Goal: Task Accomplishment & Management: Use online tool/utility

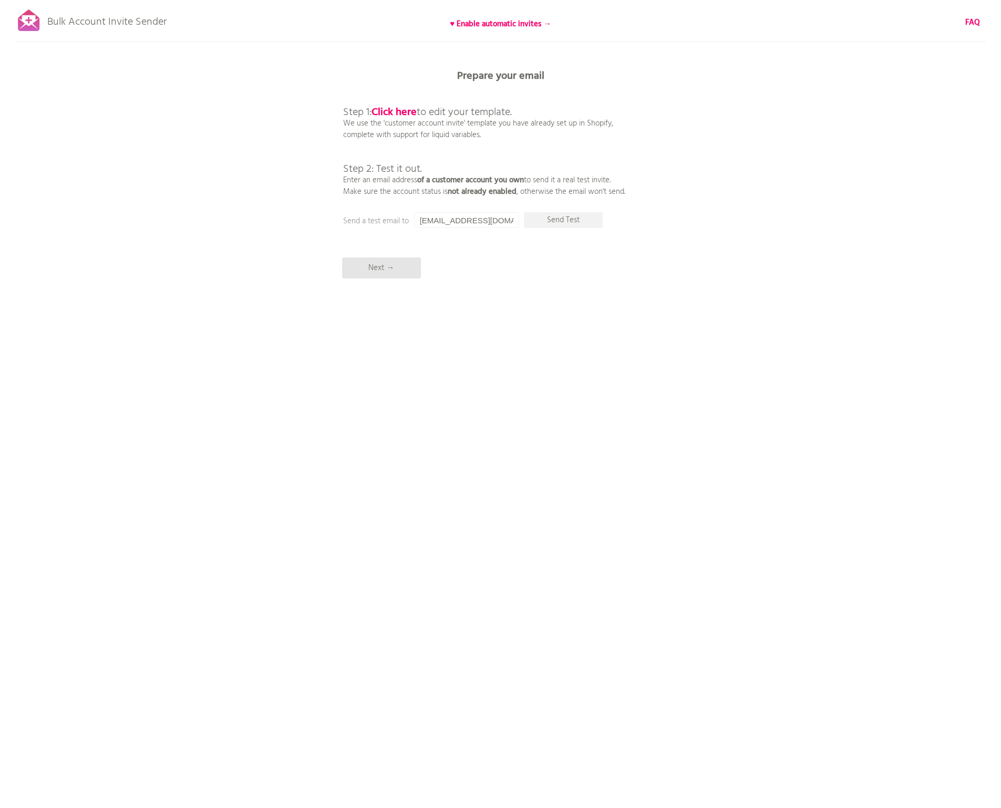
click at [457, 222] on input "[EMAIL_ADDRESS][DOMAIN_NAME]" at bounding box center [466, 220] width 105 height 16
click at [522, 268] on div "Bulk Account Invite Sender ♥ Enable automatic invites → FAQ Skipped syncing cus…" at bounding box center [500, 184] width 1001 height 368
click at [380, 266] on p "Next →" at bounding box center [381, 267] width 79 height 21
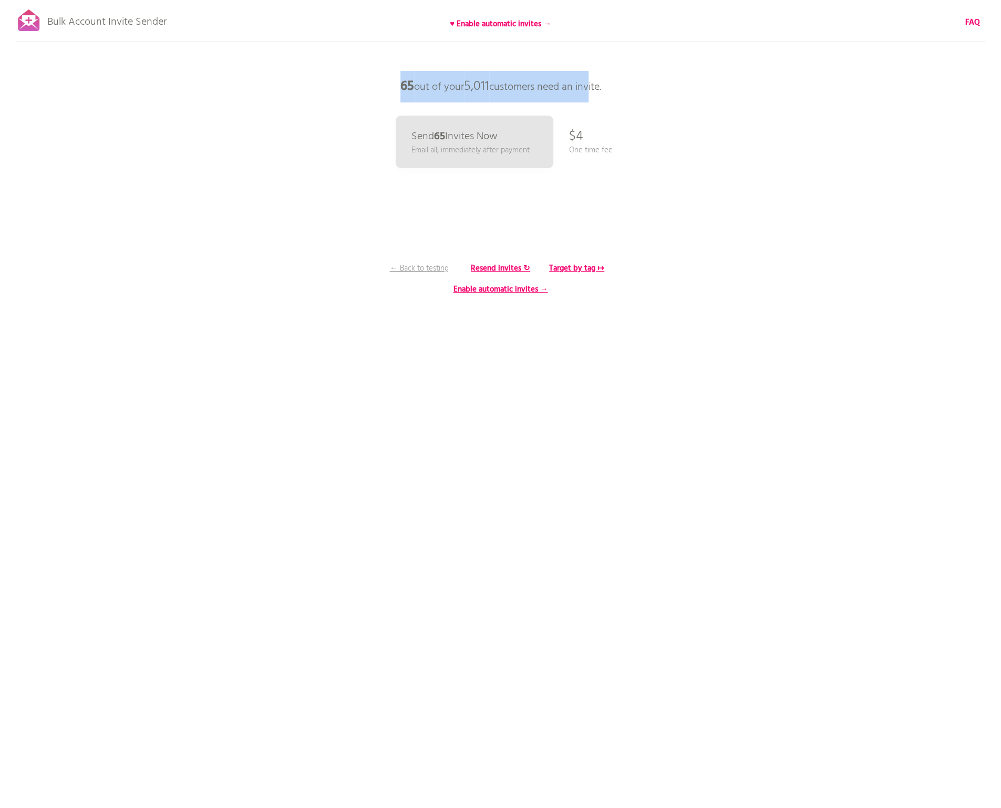
drag, startPoint x: 394, startPoint y: 87, endPoint x: 623, endPoint y: 80, distance: 229.2
click at [586, 84] on p "65 out of your 5,011 customers need an invite." at bounding box center [500, 87] width 315 height 32
click at [658, 80] on p "65 out of your 5,011 customers need an invite." at bounding box center [500, 87] width 315 height 32
click at [437, 270] on p "← Back to testing" at bounding box center [419, 269] width 79 height 12
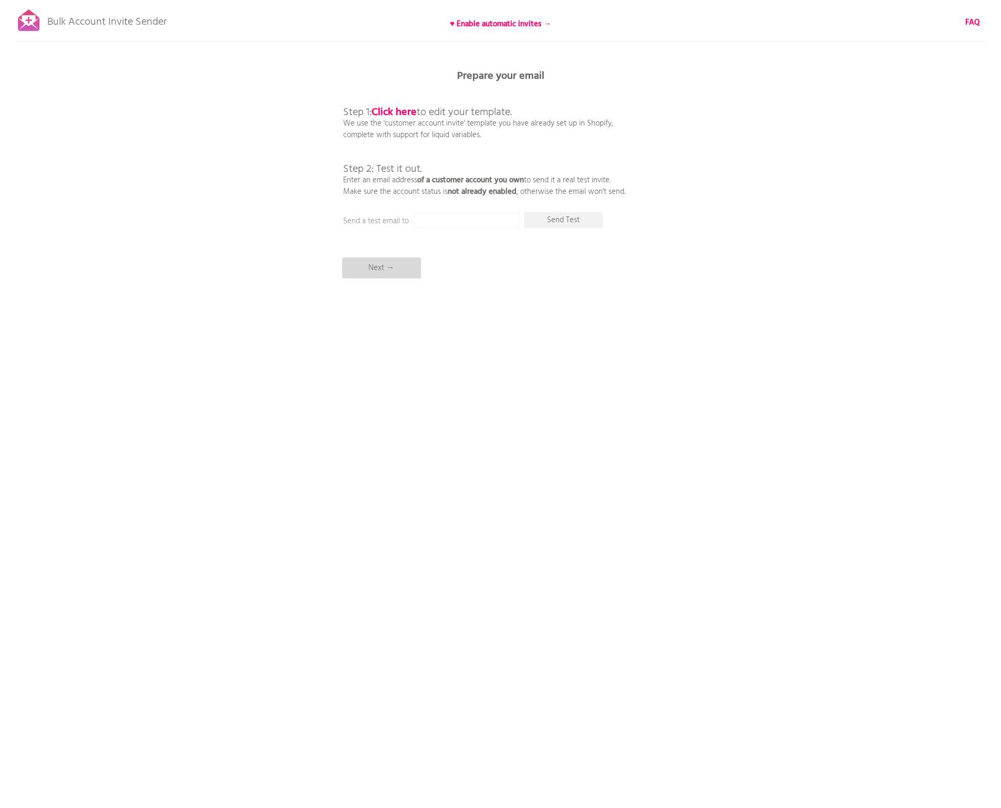
click at [417, 265] on p "Next →" at bounding box center [381, 267] width 79 height 21
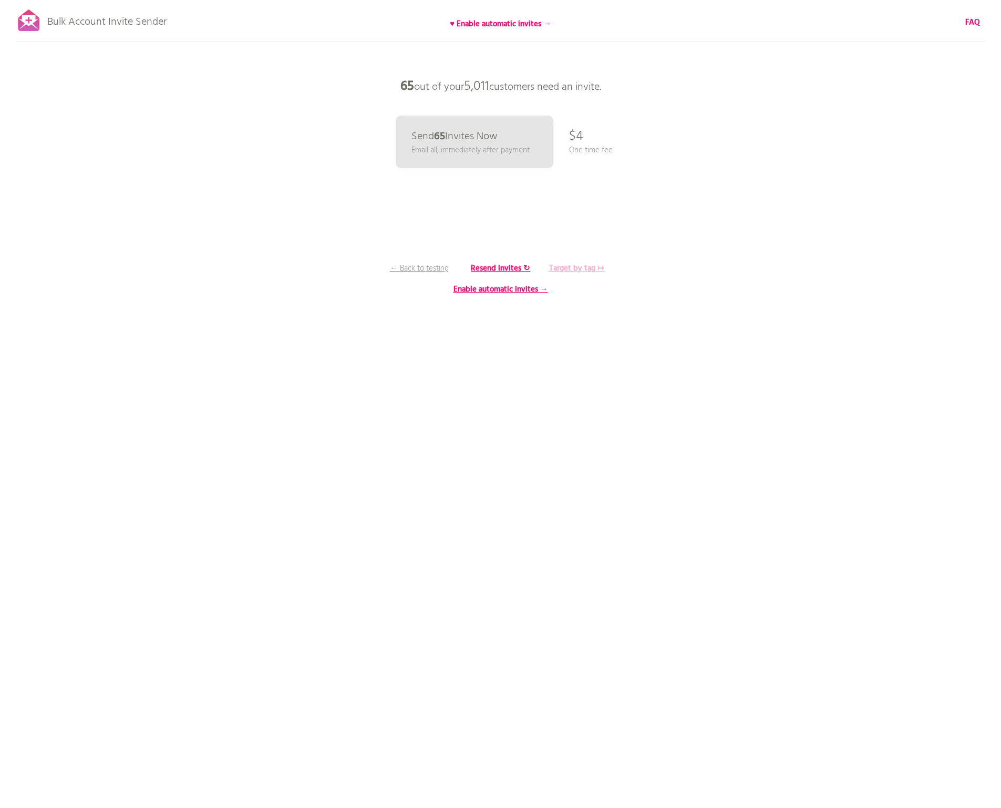
click at [582, 270] on b "Target by tag ↦" at bounding box center [576, 268] width 55 height 13
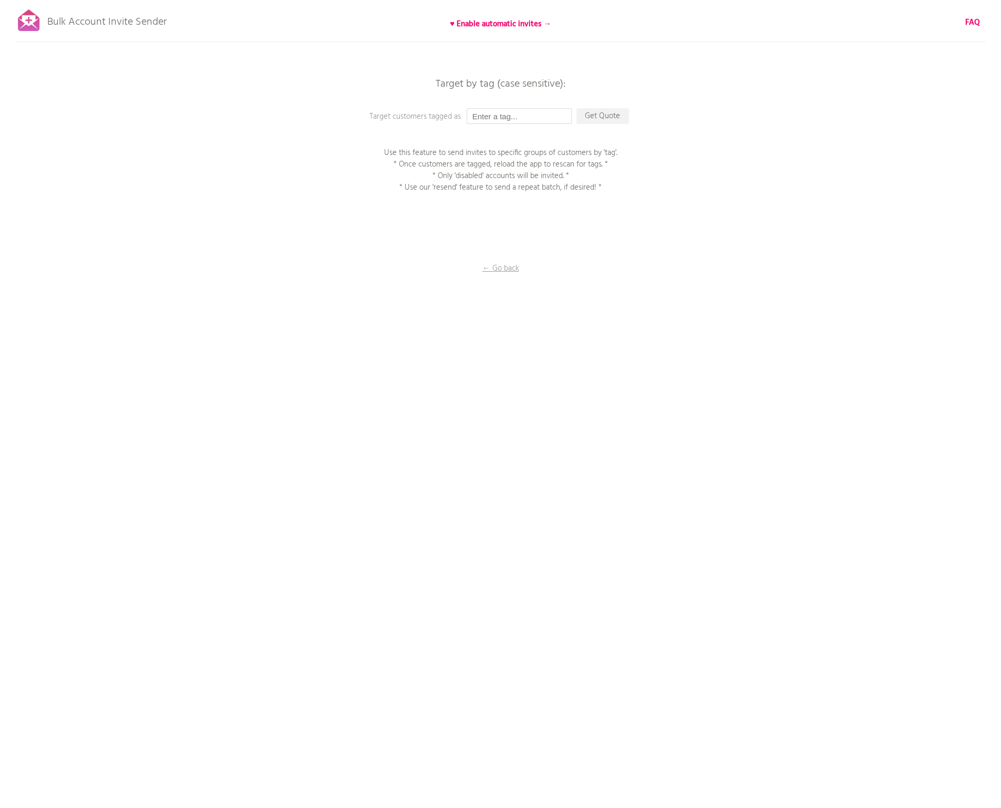
drag, startPoint x: 555, startPoint y: 117, endPoint x: 456, endPoint y: 119, distance: 99.3
click at [456, 0] on div "Target by tag (case sensitive): Target customers tagged as Get Quote Use this f…" at bounding box center [500, 0] width 1001 height 0
drag, startPoint x: 379, startPoint y: 151, endPoint x: 622, endPoint y: 187, distance: 245.4
click at [622, 187] on p "Use this feature to send invites to specific groups of customers by 'tag'. * On…" at bounding box center [500, 170] width 263 height 46
copy p "Use this feature to send invites to specific groups of customers by 'tag'. * On…"
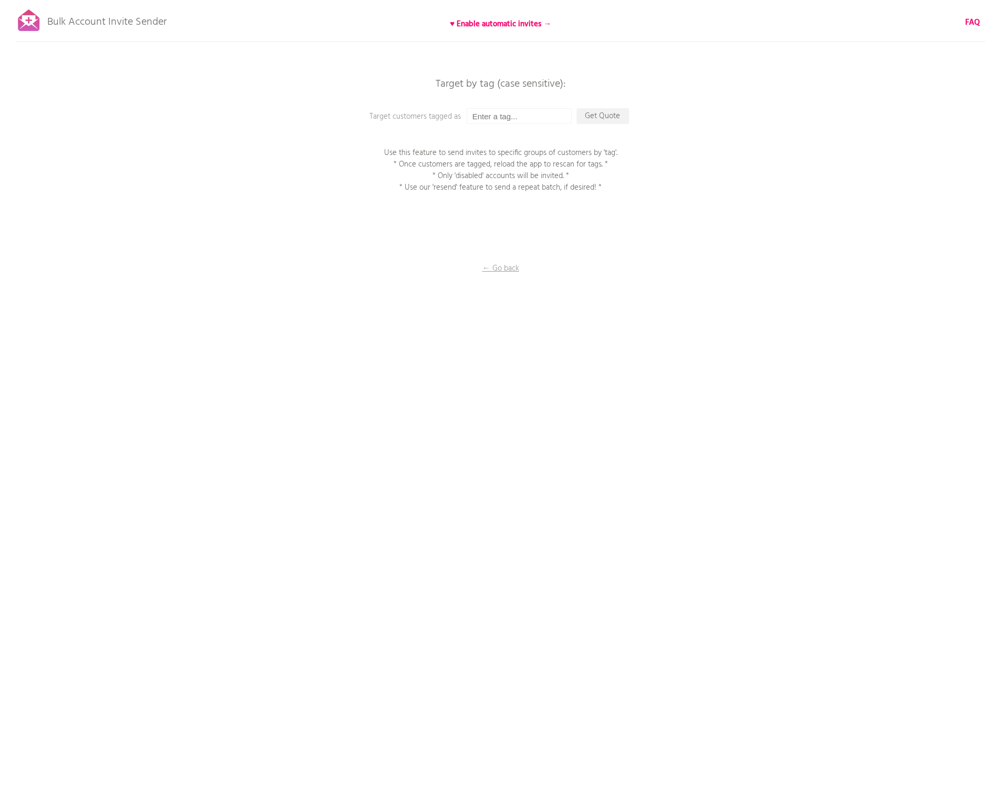
click at [574, 240] on div "Bulk Account Invite Sender ♥ Enable automatic invites → FAQ Skipped syncing cus…" at bounding box center [500, 184] width 1001 height 368
click at [598, 119] on p "Get Quote" at bounding box center [602, 116] width 53 height 16
click at [518, 116] on input "text" at bounding box center [519, 116] width 105 height 16
click at [538, 27] on b "♥ Enable automatic invites →" at bounding box center [500, 24] width 101 height 13
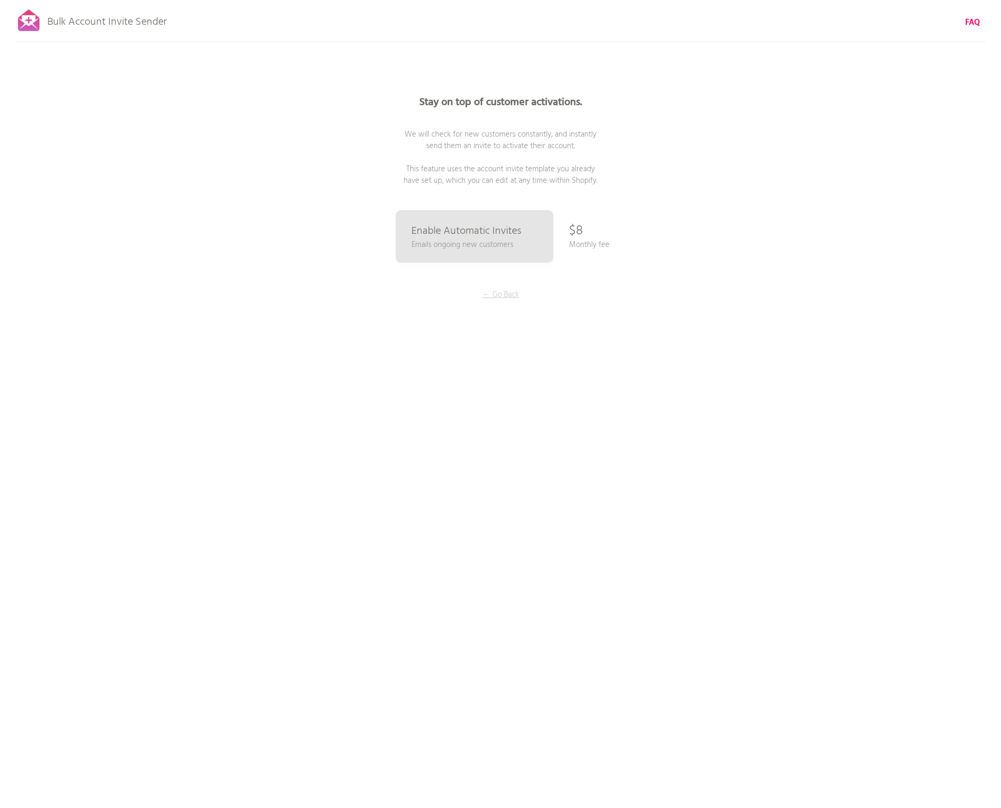
click at [510, 296] on p "← Go Back" at bounding box center [500, 295] width 79 height 12
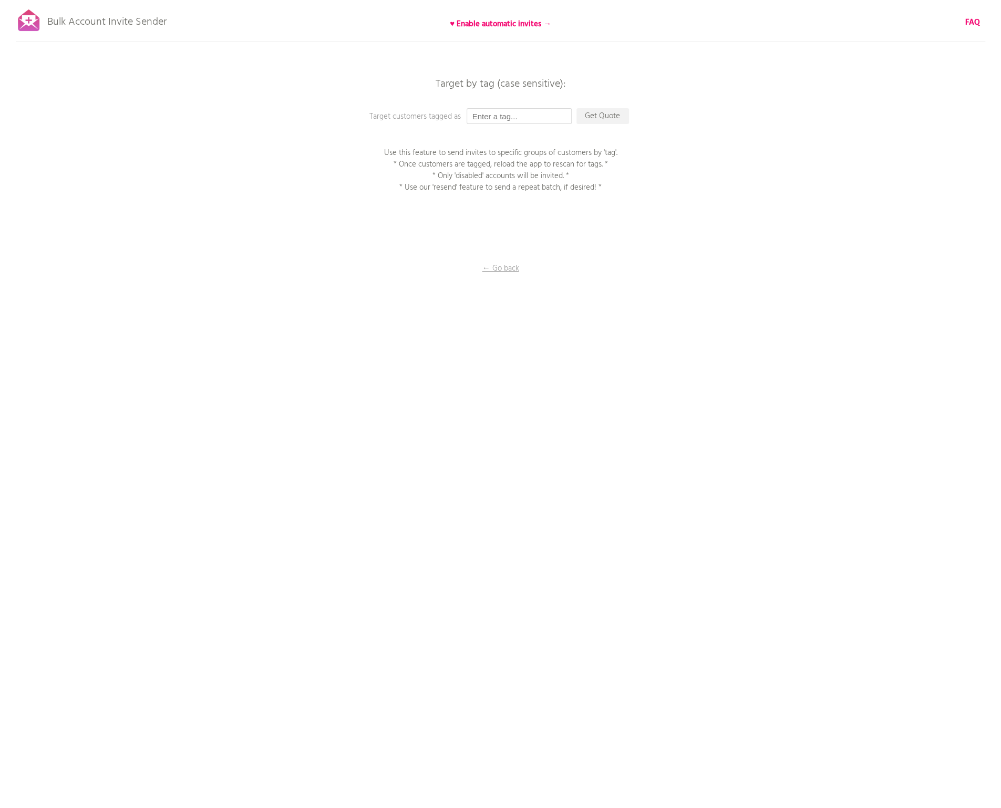
click at [533, 120] on input "text" at bounding box center [519, 116] width 105 height 16
click at [497, 265] on p "← Go back" at bounding box center [500, 269] width 105 height 12
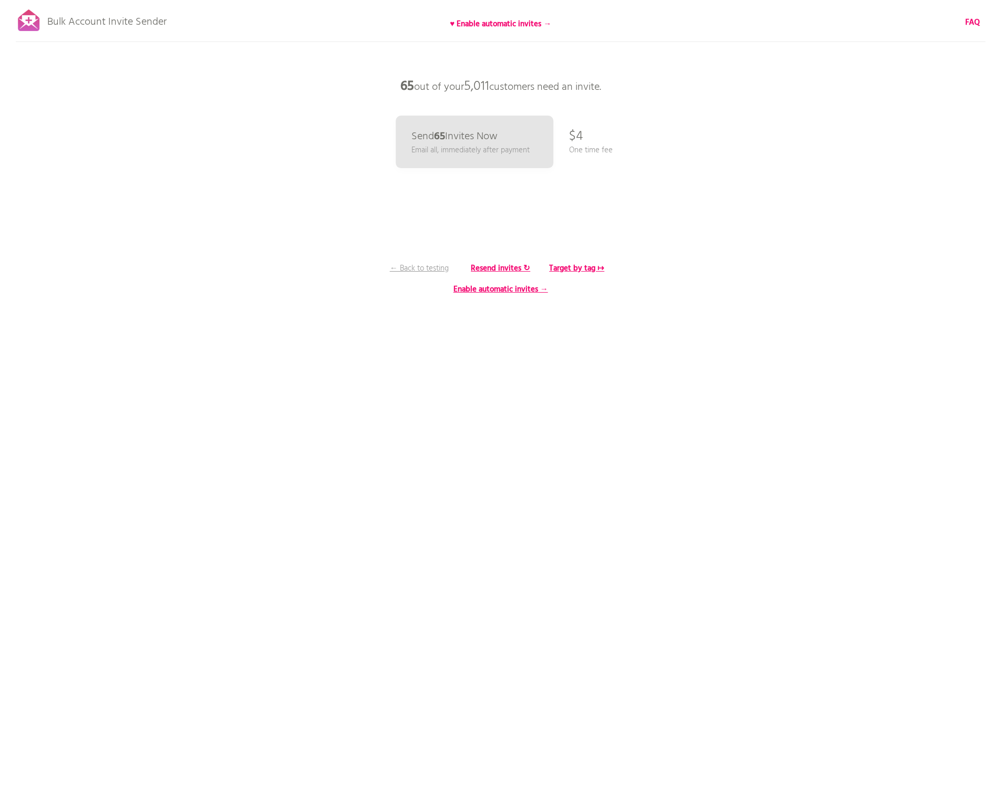
click at [112, 24] on p "Bulk Account Invite Sender" at bounding box center [106, 19] width 119 height 26
click at [505, 87] on p "65 out of your 5,011 customers need an invite." at bounding box center [500, 87] width 315 height 32
click at [562, 266] on b "Target by tag ↦" at bounding box center [576, 268] width 55 height 13
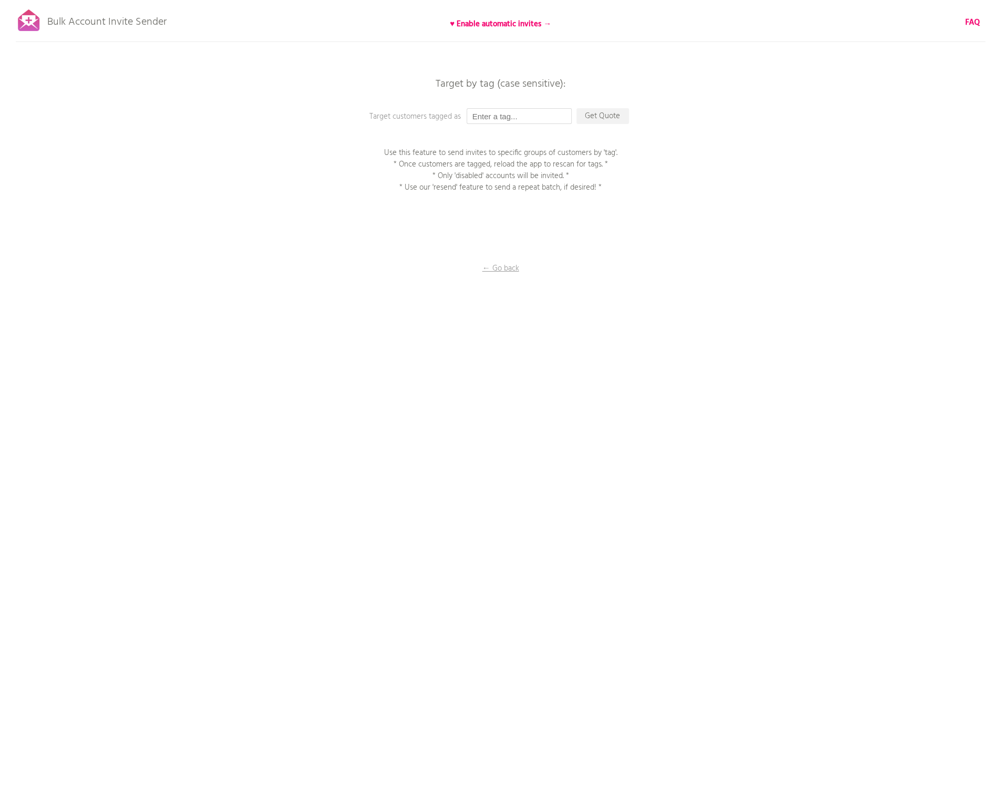
click at [504, 117] on input "text" at bounding box center [519, 116] width 105 height 16
type input "ｆ"
type input "from_old_store"
click at [621, 114] on p "Get Quote" at bounding box center [602, 116] width 53 height 16
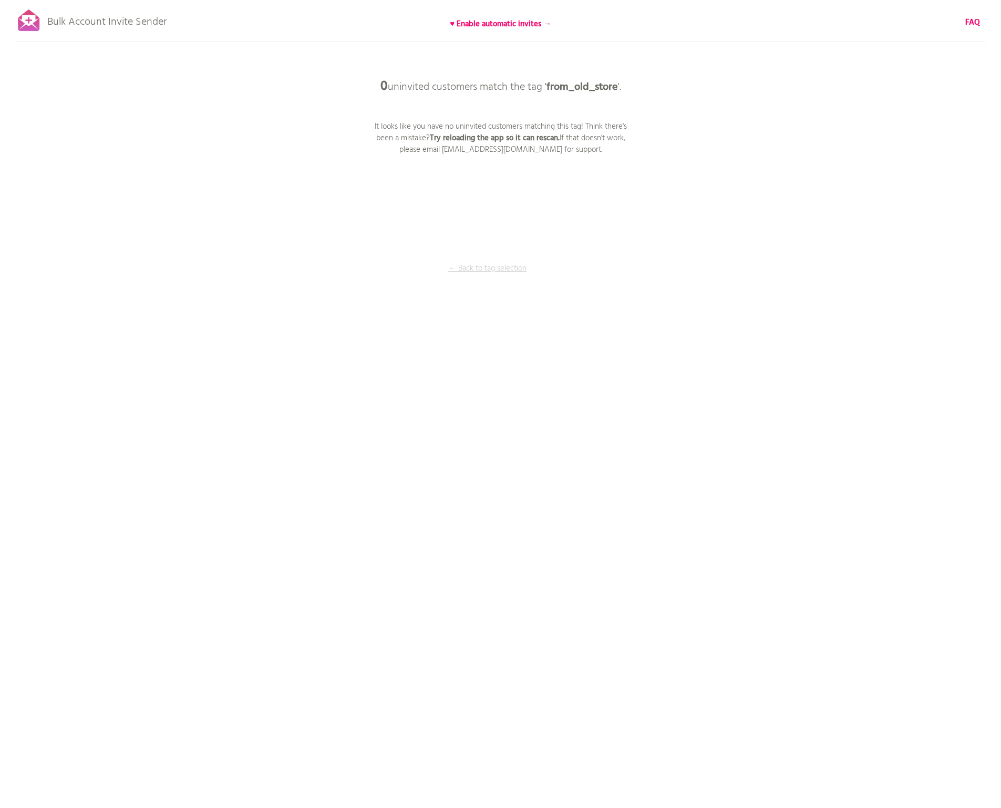
click at [477, 266] on p "← Back to tag selection" at bounding box center [487, 269] width 79 height 12
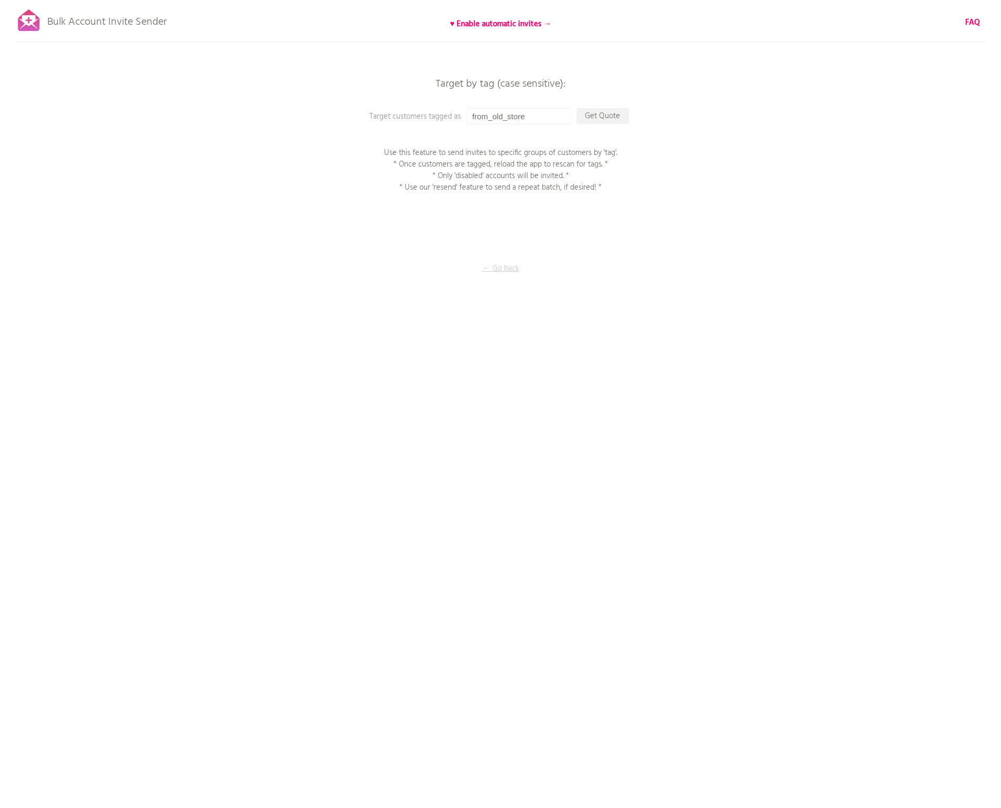
click at [504, 264] on p "← Go back" at bounding box center [500, 269] width 105 height 12
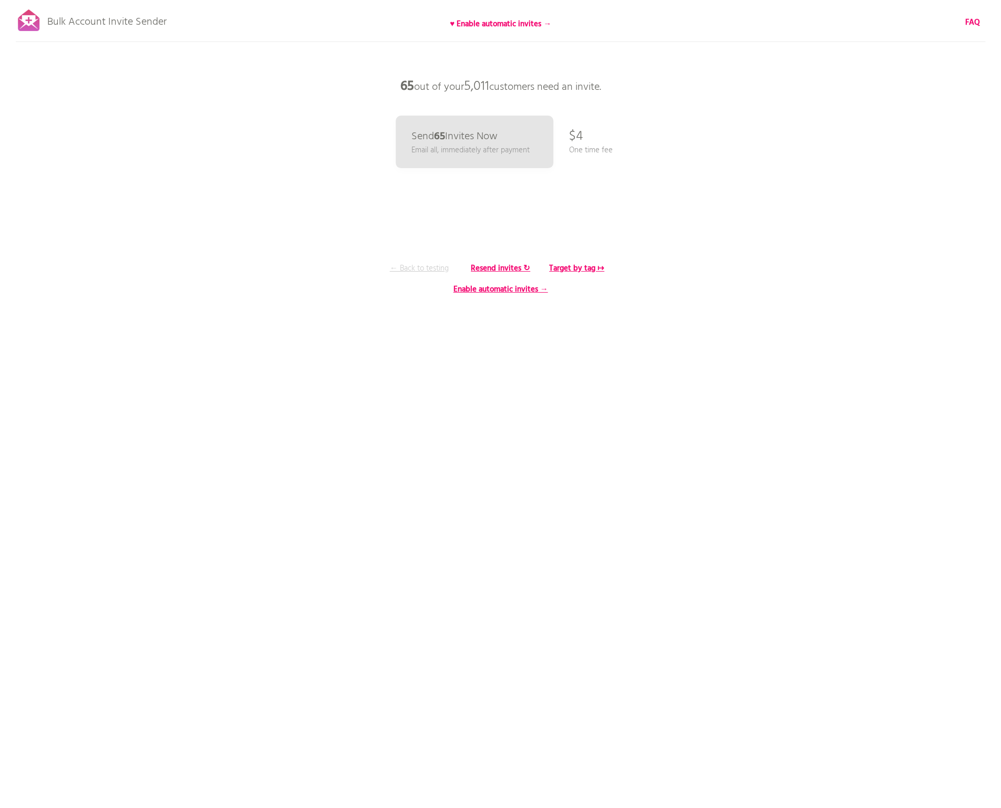
click at [429, 267] on p "← Back to testing" at bounding box center [419, 269] width 79 height 12
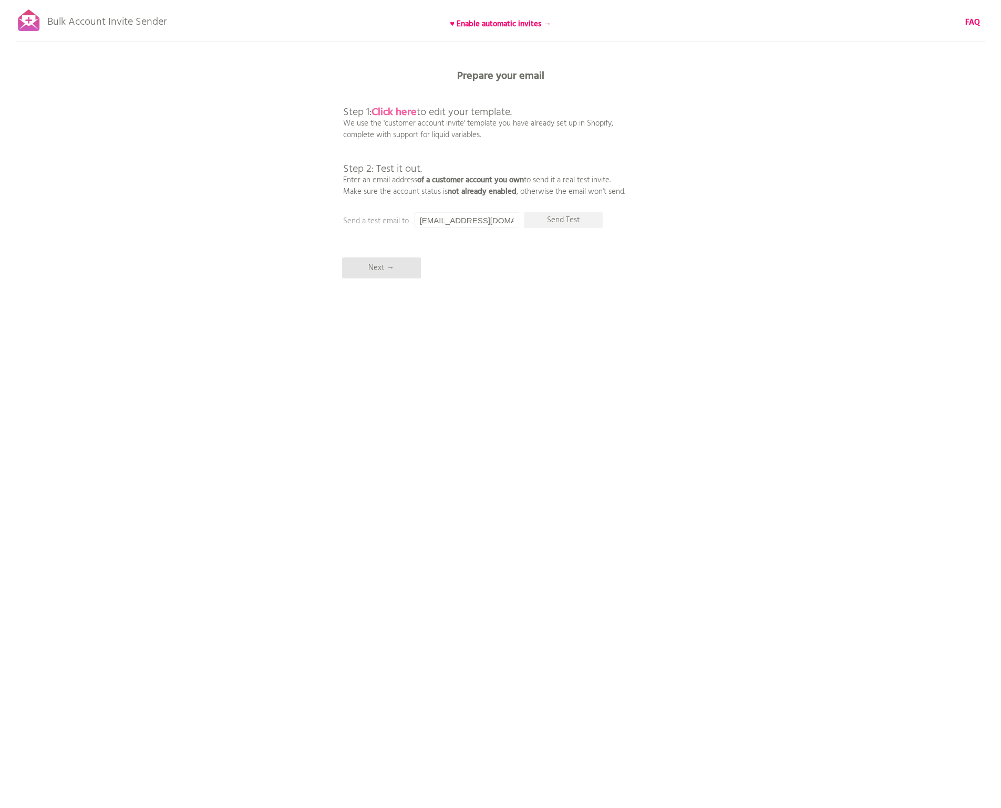
click at [398, 112] on b "Click here" at bounding box center [393, 112] width 45 height 17
click at [400, 265] on p "Next →" at bounding box center [381, 267] width 79 height 21
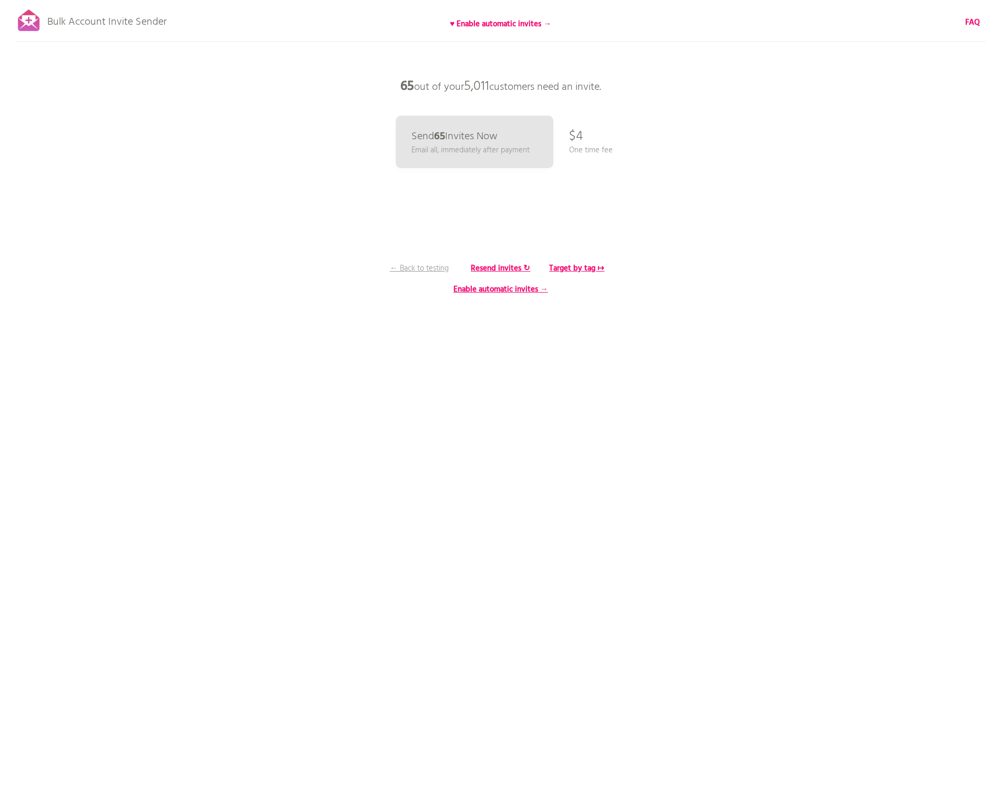
drag, startPoint x: 397, startPoint y: 87, endPoint x: 609, endPoint y: 86, distance: 211.8
click at [609, 86] on p "65 out of your 5,011 customers need an invite." at bounding box center [500, 87] width 315 height 32
copy p "65 out of your 5,011 customers need an invite."
drag, startPoint x: 511, startPoint y: 213, endPoint x: 507, endPoint y: 215, distance: 5.4
click at [507, 215] on div "Bulk Account Invite Sender ♥ Enable automatic invites → FAQ Synced all customer…" at bounding box center [500, 184] width 1001 height 368
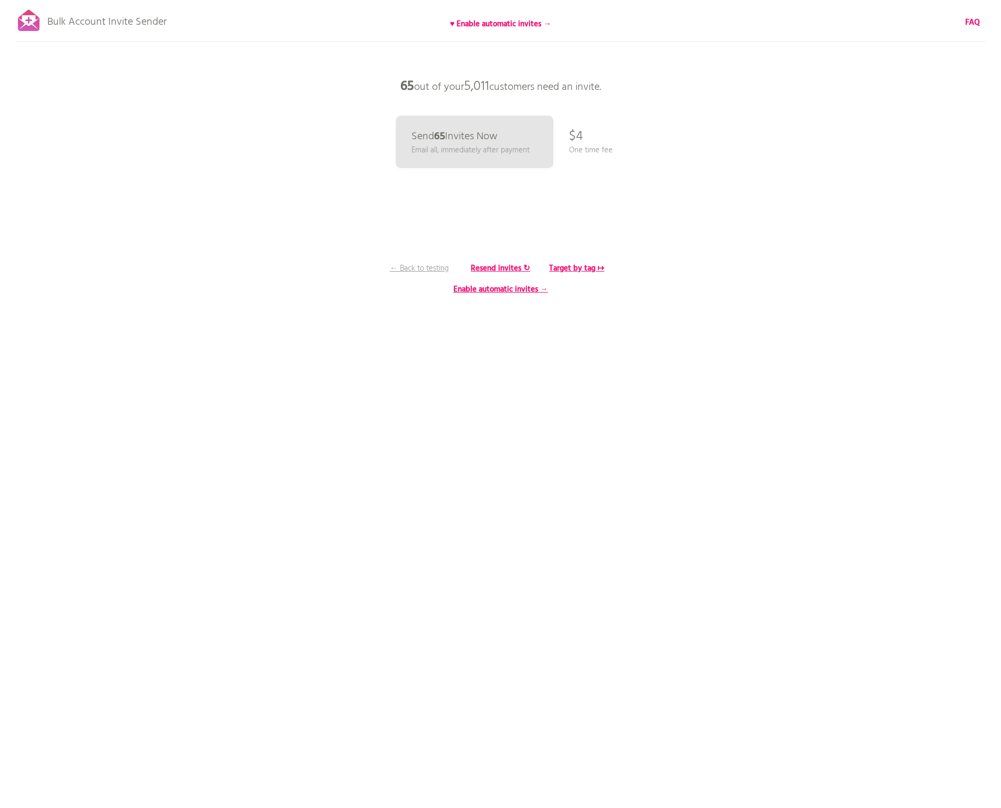
drag, startPoint x: 784, startPoint y: 234, endPoint x: 739, endPoint y: 240, distance: 45.1
click at [770, 236] on div "Bulk Account Invite Sender ♥ Enable automatic invites → FAQ Synced all customer…" at bounding box center [500, 184] width 1001 height 368
click at [585, 265] on b "Target by tag ↦" at bounding box center [576, 268] width 55 height 13
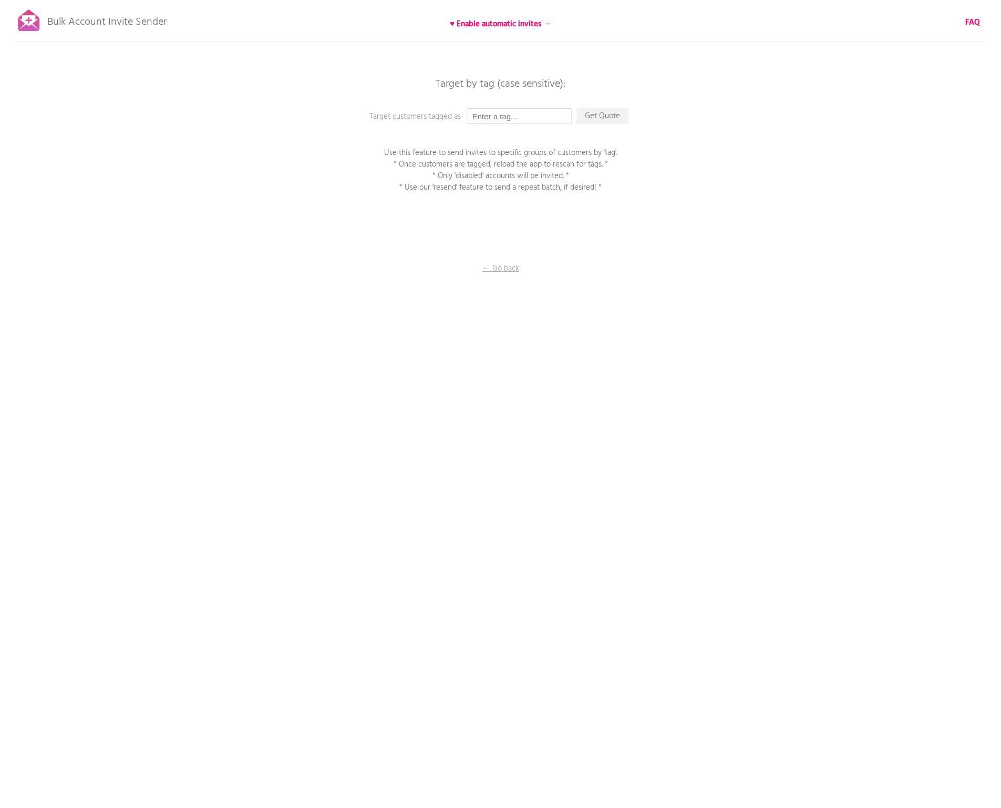
click at [484, 113] on input "text" at bounding box center [519, 116] width 105 height 16
click at [969, 23] on b "FAQ" at bounding box center [972, 22] width 15 height 13
click at [519, 267] on p "← Go back" at bounding box center [500, 269] width 105 height 12
